Goal: Complete application form: Complete application form

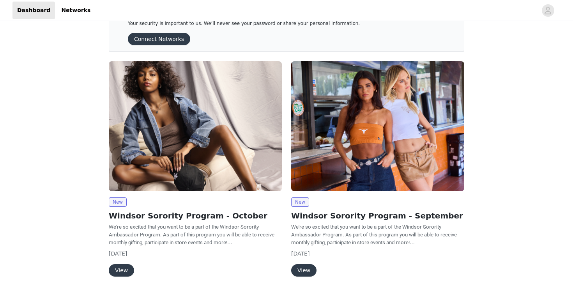
scroll to position [42, 0]
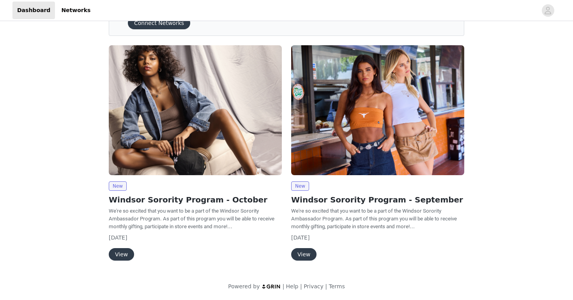
click at [125, 253] on button "View" at bounding box center [121, 254] width 25 height 12
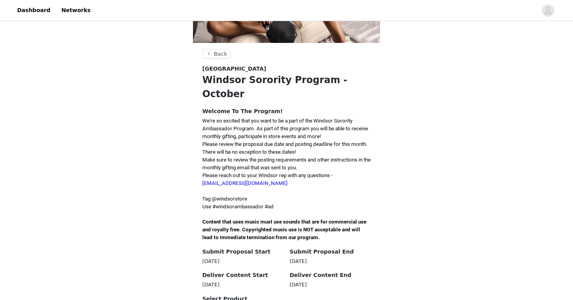
scroll to position [121, 0]
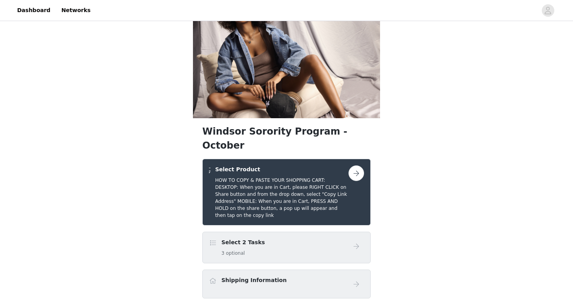
scroll to position [30, 0]
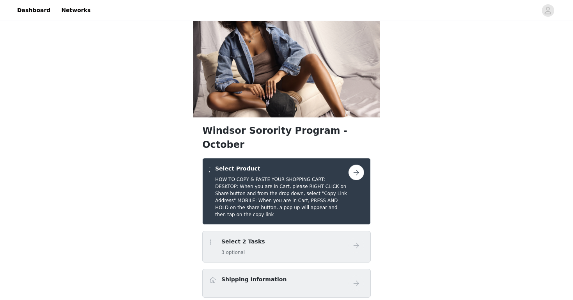
click at [353, 164] on button "button" at bounding box center [356, 172] width 16 height 16
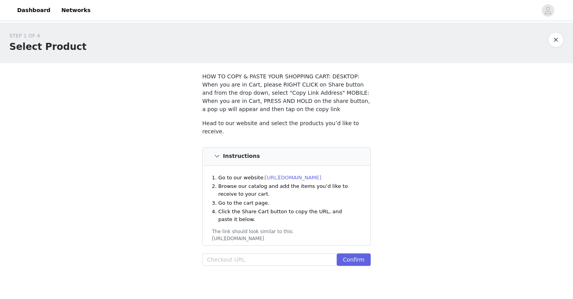
click at [427, 125] on div "STEP 1 OF 4 Select Product HOW TO COPY & PASTE YOUR SHOPPING CART: DESKTOP: Whe…" at bounding box center [286, 154] width 573 height 262
click at [267, 255] on input "text" at bounding box center [269, 259] width 134 height 12
paste input "https://www.windsorstore.com/cart/42532752785459:1,43242377805875:1,43293987897…"
type input "https://www.windsorstore.com/cart/42532752785459:1,43242377805875:1,43293987897…"
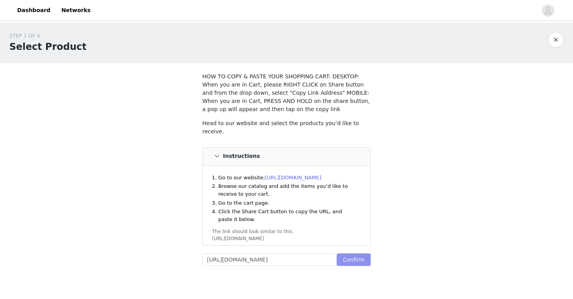
click at [353, 258] on button "Confirm" at bounding box center [354, 259] width 34 height 12
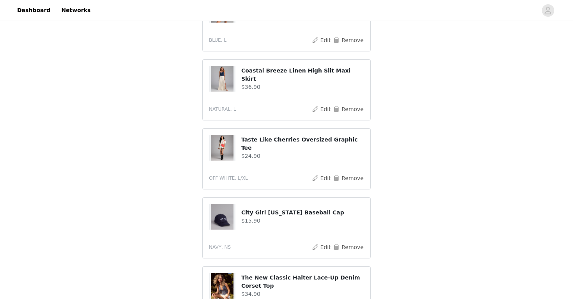
scroll to position [517, 0]
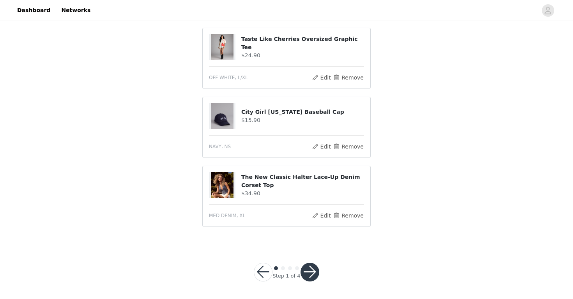
click at [313, 274] on button "button" at bounding box center [309, 272] width 19 height 19
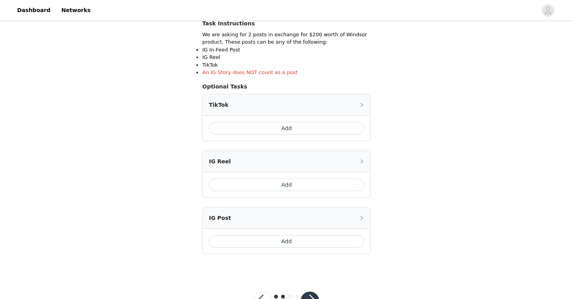
scroll to position [172, 0]
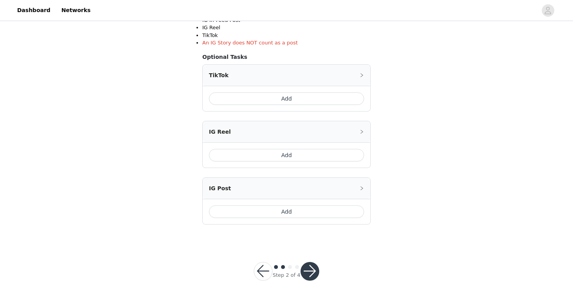
click at [314, 280] on div at bounding box center [309, 271] width 19 height 19
click at [312, 270] on button "button" at bounding box center [309, 271] width 19 height 19
click at [313, 270] on button "button" at bounding box center [309, 271] width 19 height 19
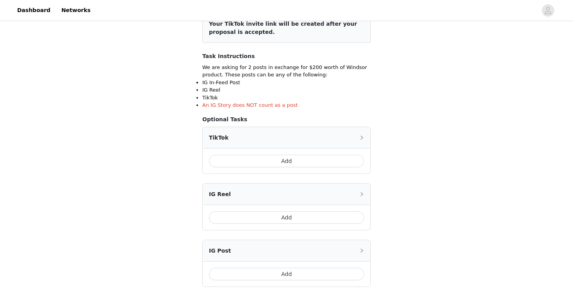
scroll to position [110, 0]
click at [326, 169] on div "Add" at bounding box center [287, 160] width 168 height 25
click at [327, 162] on button "Add" at bounding box center [286, 160] width 155 height 12
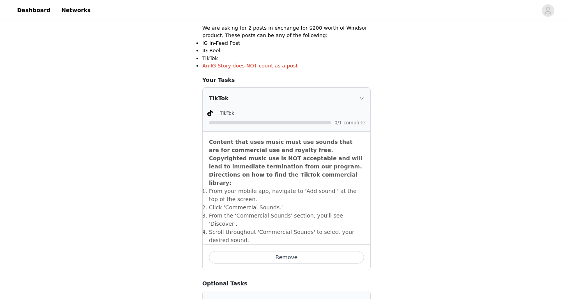
scroll to position [183, 0]
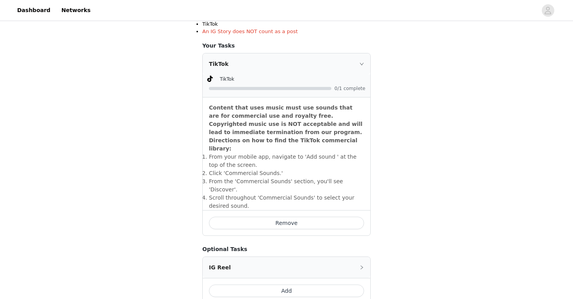
click at [358, 63] on div "TikTok" at bounding box center [287, 63] width 168 height 21
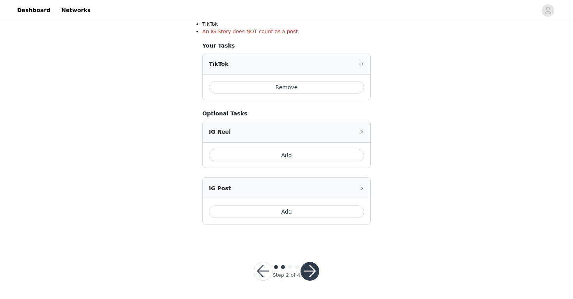
click at [291, 206] on button "Add" at bounding box center [286, 211] width 155 height 12
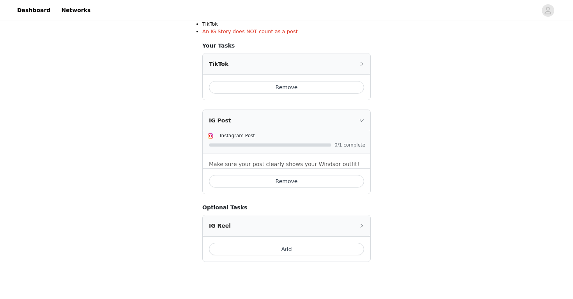
click at [361, 120] on icon "icon: right" at bounding box center [361, 120] width 5 height 5
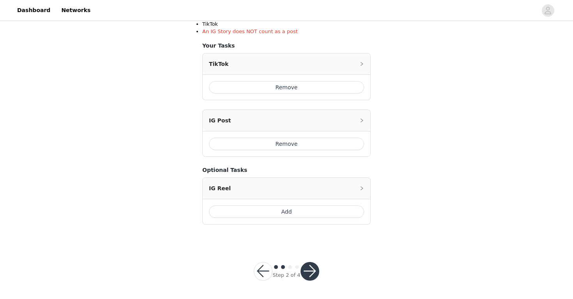
click at [303, 268] on button "button" at bounding box center [309, 271] width 19 height 19
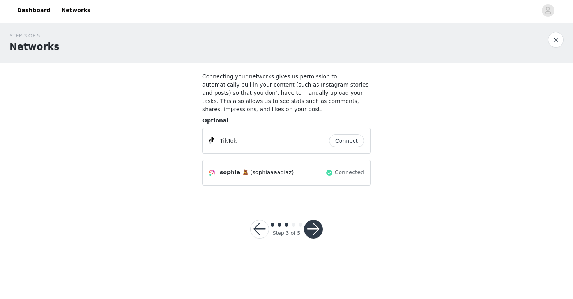
click at [356, 136] on button "Connect" at bounding box center [346, 140] width 35 height 12
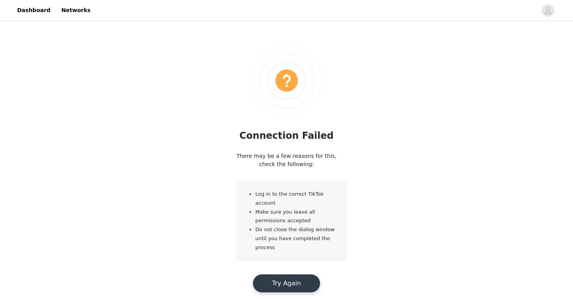
click at [268, 250] on li "Do not close the dialog window until you have completed the process" at bounding box center [296, 238] width 82 height 26
click at [272, 290] on button "Try Again" at bounding box center [286, 283] width 68 height 19
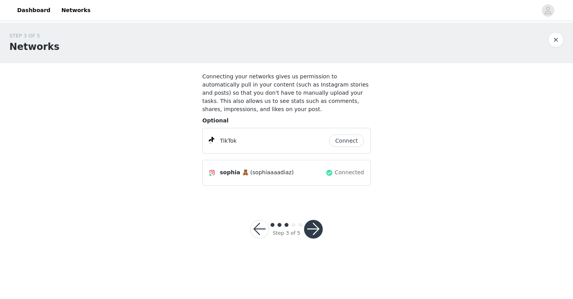
click at [344, 139] on button "Connect" at bounding box center [346, 140] width 35 height 12
click at [343, 134] on button "Connect" at bounding box center [346, 140] width 35 height 12
click at [311, 229] on button "button" at bounding box center [313, 229] width 19 height 19
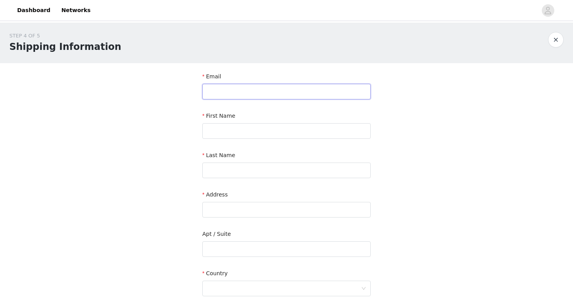
click at [257, 88] on input "text" at bounding box center [286, 92] width 168 height 16
type input "[EMAIL_ADDRESS][DOMAIN_NAME]"
click at [237, 124] on input "text" at bounding box center [286, 131] width 168 height 16
type input "[PERSON_NAME]"
click at [229, 169] on input "text" at bounding box center [286, 170] width 168 height 16
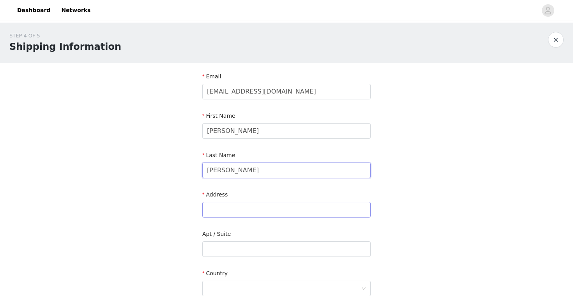
type input "[PERSON_NAME]"
click at [230, 207] on input "text" at bounding box center [286, 210] width 168 height 16
type input "[STREET_ADDRESS]"
click at [224, 248] on input "text" at bounding box center [286, 249] width 168 height 16
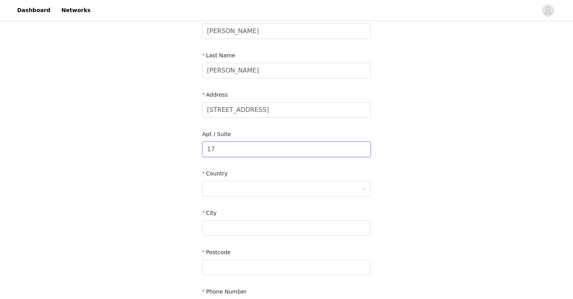
scroll to position [108, 0]
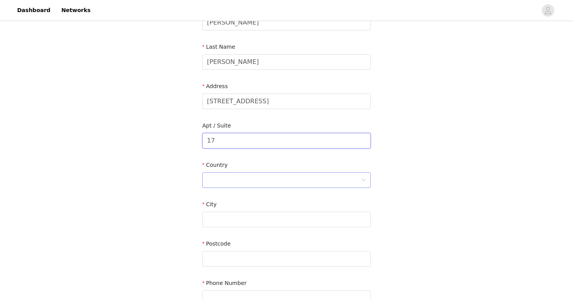
type input "17"
click at [240, 180] on div at bounding box center [284, 180] width 154 height 15
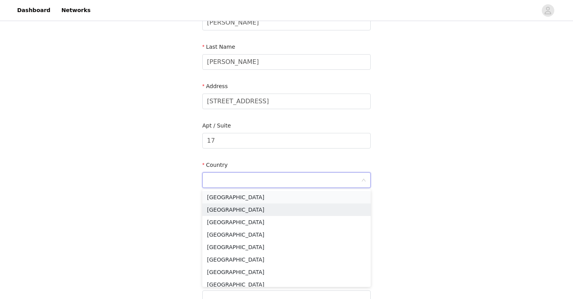
click at [240, 201] on li "[GEOGRAPHIC_DATA]" at bounding box center [286, 197] width 168 height 12
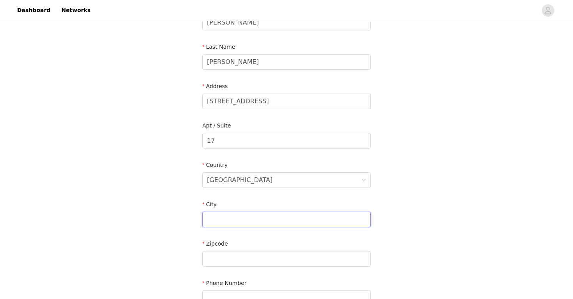
click at [237, 213] on input "text" at bounding box center [286, 220] width 168 height 16
type input "[PERSON_NAME][GEOGRAPHIC_DATA]"
click at [233, 259] on div at bounding box center [284, 258] width 154 height 15
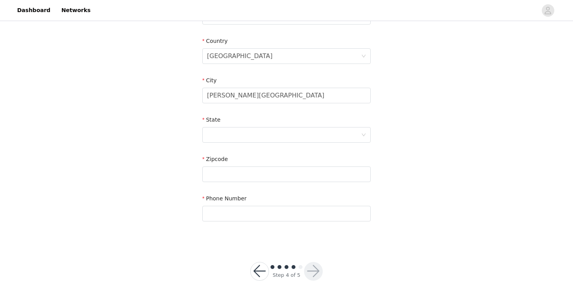
scroll to position [2, 0]
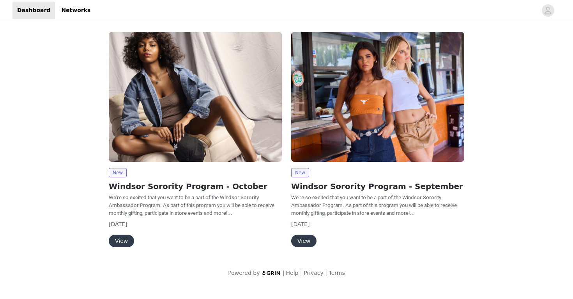
click at [122, 241] on button "View" at bounding box center [121, 241] width 25 height 12
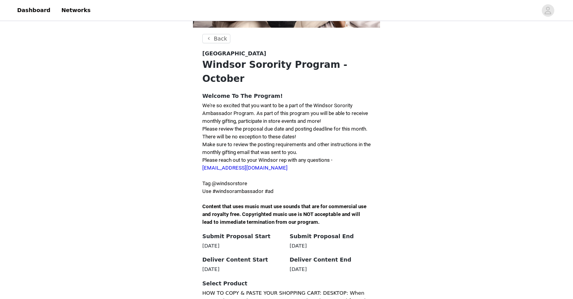
scroll to position [122, 0]
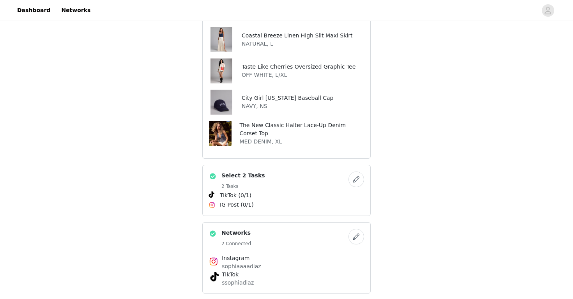
scroll to position [282, 0]
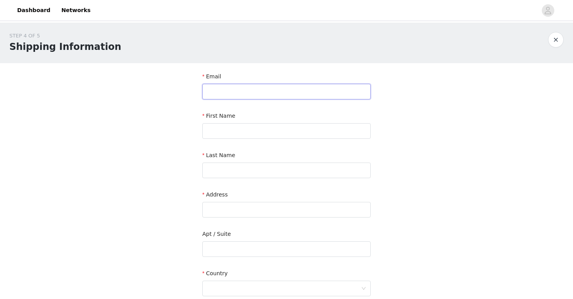
click at [276, 90] on input "text" at bounding box center [286, 92] width 168 height 16
type input "[EMAIL_ADDRESS][DOMAIN_NAME]"
click at [253, 126] on input "text" at bounding box center [286, 131] width 168 height 16
type input "[PERSON_NAME]"
click at [242, 164] on input "text" at bounding box center [286, 170] width 168 height 16
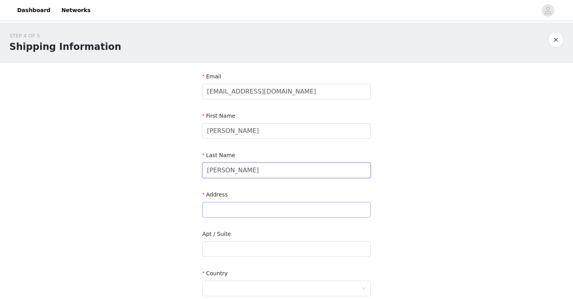
type input "[PERSON_NAME]"
click at [223, 210] on input "text" at bounding box center [286, 210] width 168 height 16
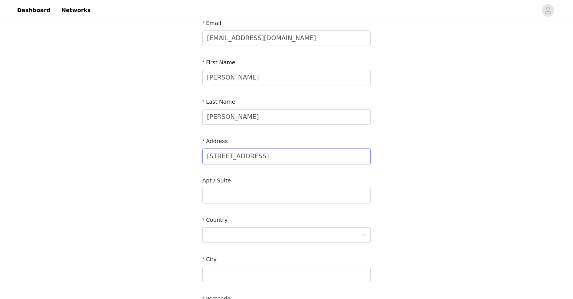
scroll to position [58, 0]
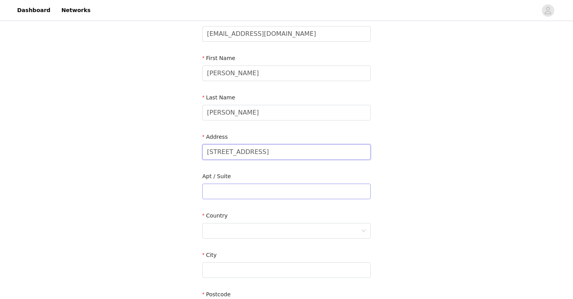
type input "[STREET_ADDRESS]"
click at [235, 185] on input "text" at bounding box center [286, 192] width 168 height 16
type input "17"
click at [232, 224] on div at bounding box center [284, 230] width 154 height 15
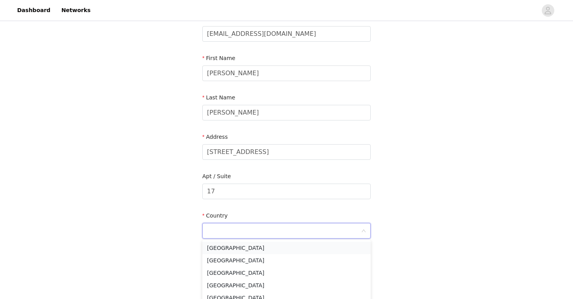
click at [232, 250] on li "[GEOGRAPHIC_DATA]" at bounding box center [286, 248] width 168 height 12
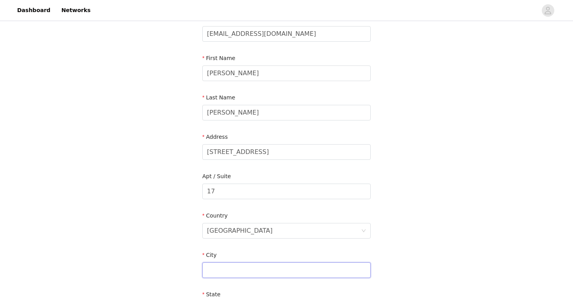
click at [230, 265] on input "text" at bounding box center [286, 270] width 168 height 16
type input "[PERSON_NAME][GEOGRAPHIC_DATA]"
click at [173, 222] on div "STEP 4 OF 5 Shipping Information Email [EMAIL_ADDRESS][DOMAIN_NAME] First Name …" at bounding box center [286, 191] width 573 height 453
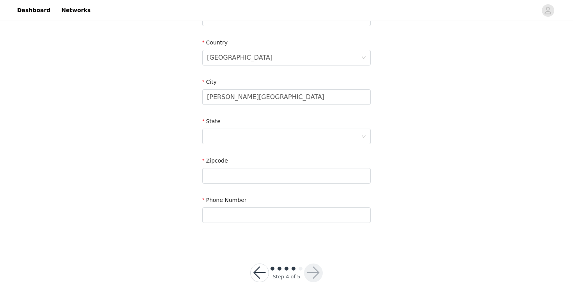
scroll to position [231, 0]
click at [229, 127] on div "State" at bounding box center [286, 122] width 168 height 11
click at [229, 141] on div at bounding box center [284, 136] width 154 height 15
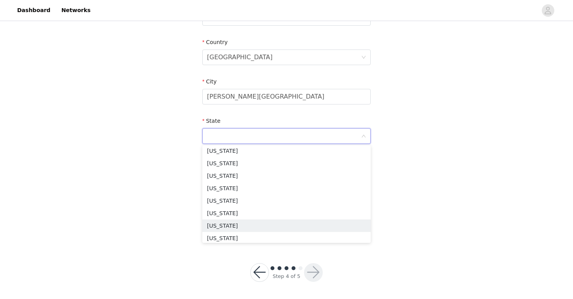
scroll to position [329, 0]
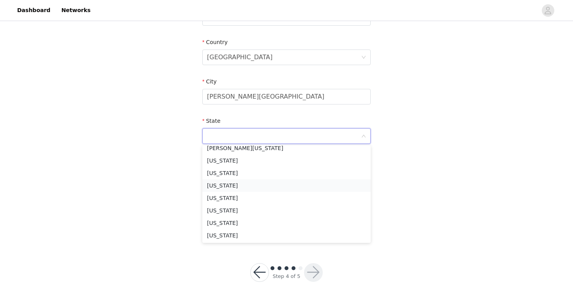
click at [228, 183] on li "[US_STATE]" at bounding box center [286, 185] width 168 height 12
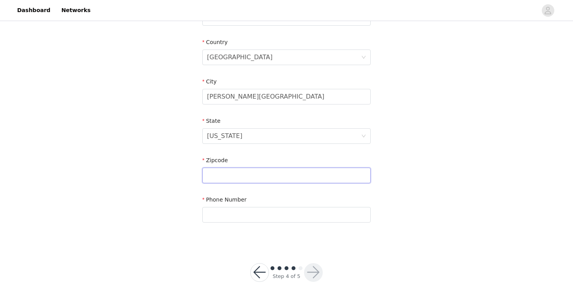
click at [232, 178] on input "text" at bounding box center [286, 176] width 168 height 16
type input "48109"
click at [224, 221] on input "text" at bounding box center [286, 215] width 168 height 16
type input "2014148304"
click at [307, 271] on button "button" at bounding box center [313, 272] width 19 height 19
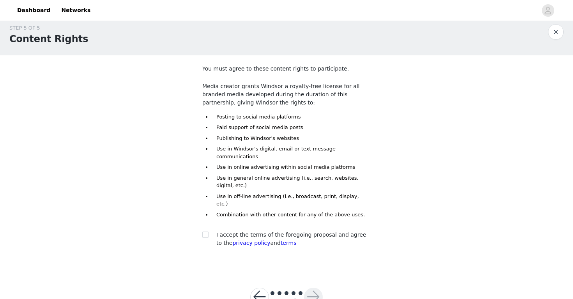
scroll to position [19, 0]
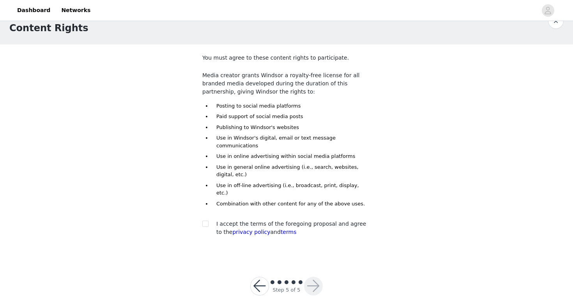
click at [204, 204] on div "You must agree to these content rights to participate. Media creator grants Win…" at bounding box center [286, 147] width 168 height 186
click at [203, 220] on label at bounding box center [205, 224] width 6 height 8
click at [203, 221] on input "checkbox" at bounding box center [204, 223] width 5 height 5
checkbox input "true"
click at [309, 277] on button "button" at bounding box center [313, 286] width 19 height 19
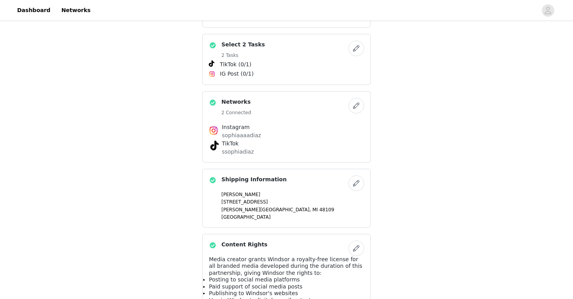
scroll to position [427, 0]
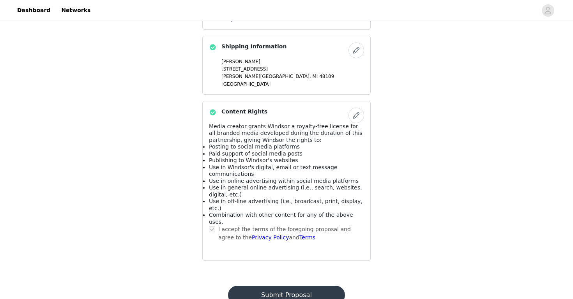
scroll to position [0, 0]
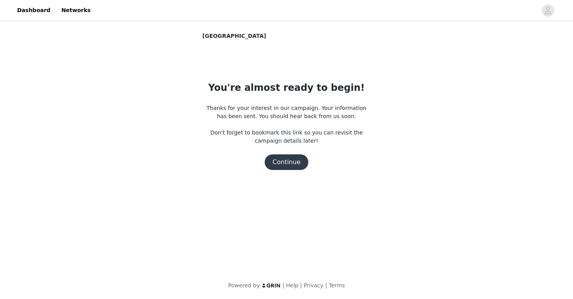
click at [304, 160] on button "Continue" at bounding box center [287, 162] width 44 height 16
